Goal: Information Seeking & Learning: Learn about a topic

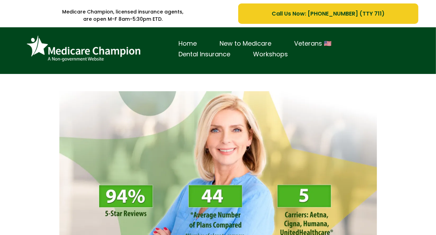
click at [46, 67] on div "Home New to Medicare Veterans 🇺🇸 Dental Insurance Workshops" at bounding box center [218, 52] width 390 height 40
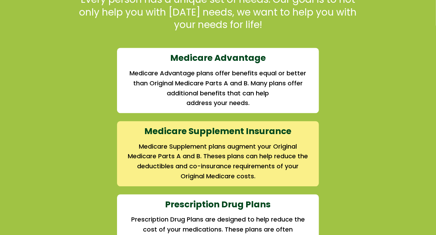
scroll to position [690, 0]
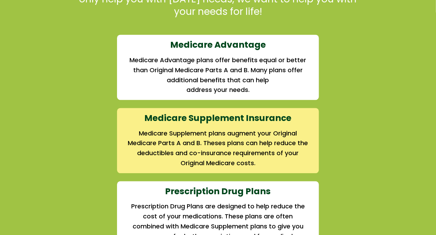
click at [46, 67] on div "We offer the full suite of options for Medicare recipients Every person has a u…" at bounding box center [218, 205] width 404 height 519
click at [62, 35] on div "We offer the full suite of options for Medicare recipients Every person has a u…" at bounding box center [218, 205] width 404 height 519
click at [67, 41] on div "We offer the full suite of options for Medicare recipients Every person has a u…" at bounding box center [218, 205] width 404 height 519
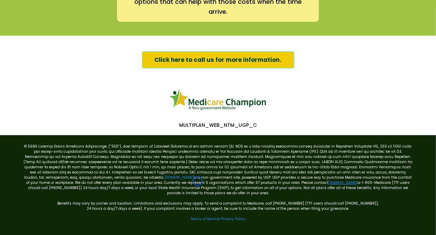
click at [328, 181] on link "[DOMAIN_NAME]" at bounding box center [342, 182] width 29 height 5
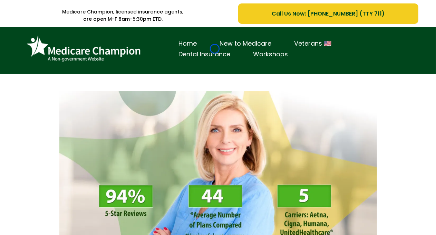
click at [215, 49] on link "Dental Insurance" at bounding box center [204, 54] width 75 height 11
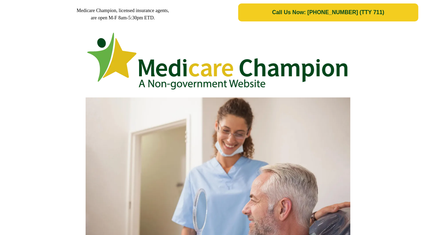
click at [215, 49] on img at bounding box center [218, 61] width 264 height 66
click at [50, 62] on picture at bounding box center [218, 61] width 394 height 66
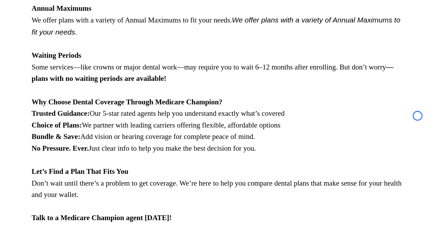
scroll to position [870, 0]
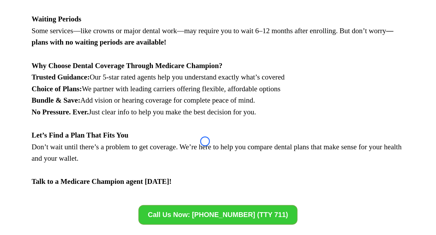
click at [50, 62] on strong "Why Choose Dental Coverage Through Medicare Champion?" at bounding box center [127, 65] width 191 height 8
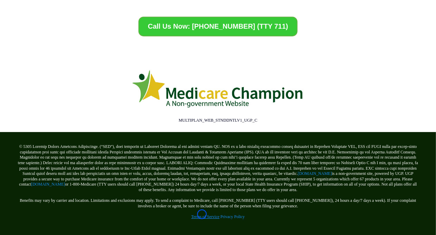
click at [202, 214] on link "Terms of Service" at bounding box center [205, 216] width 28 height 5
click at [325, 173] on link "[DOMAIN_NAME]" at bounding box center [315, 173] width 34 height 5
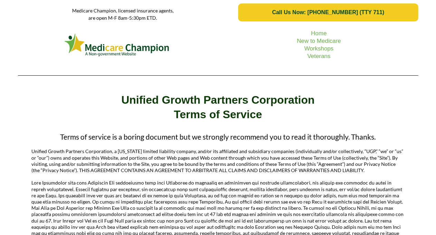
click at [42, 42] on picture at bounding box center [117, 45] width 192 height 26
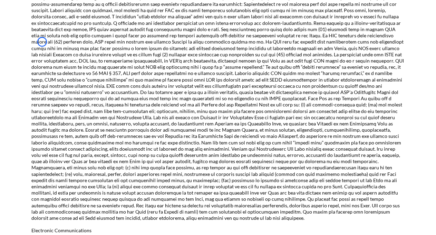
scroll to position [769, 0]
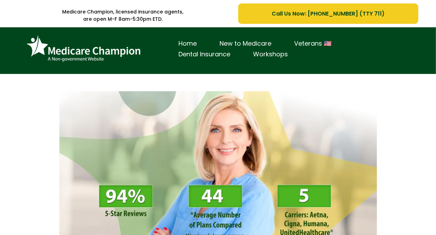
click at [66, 50] on img at bounding box center [83, 48] width 121 height 33
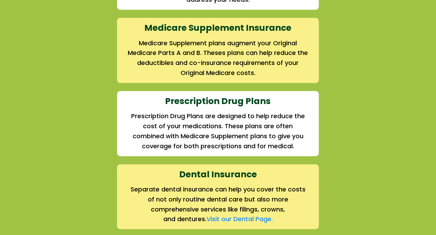
scroll to position [792, 0]
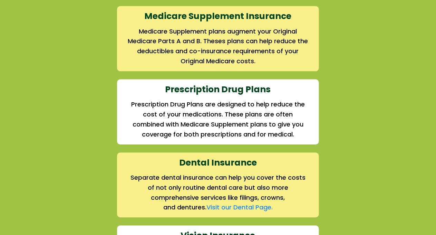
click at [66, 50] on div "We offer the full suite of options for Medicare recipients Every person has a u…" at bounding box center [218, 104] width 404 height 519
